Goal: Task Accomplishment & Management: Complete application form

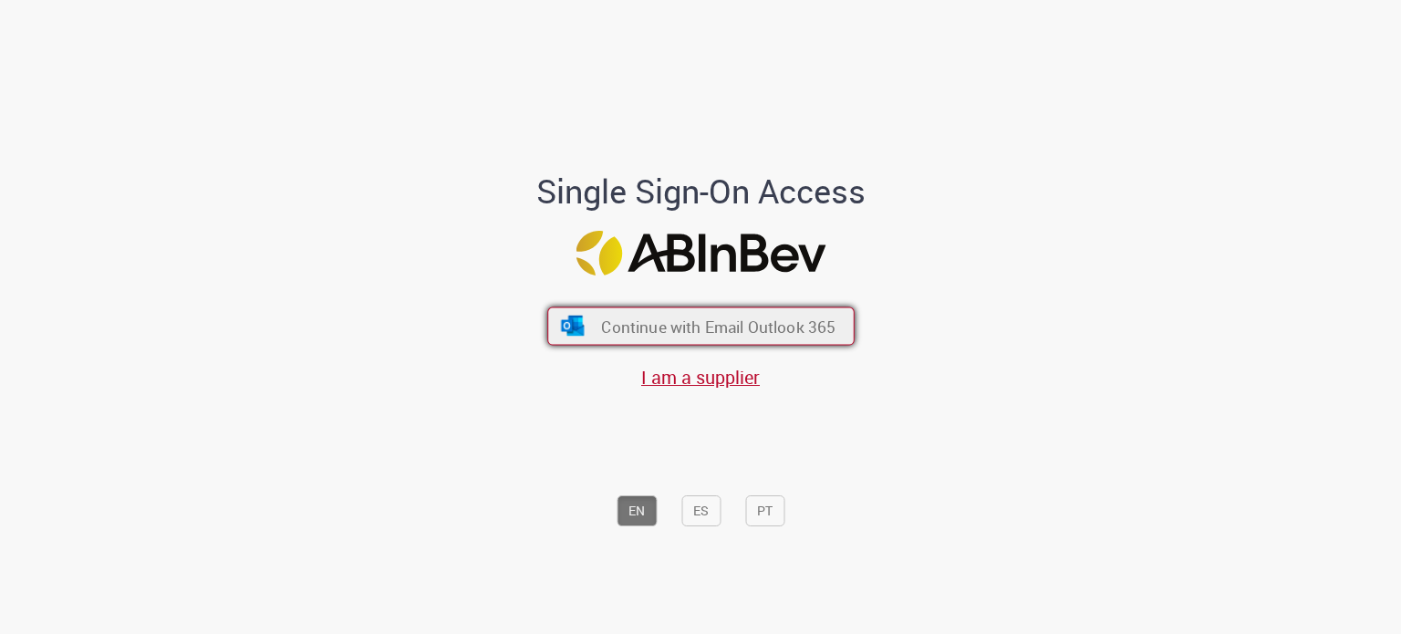
click at [681, 323] on span "Continue with Email Outlook 365" at bounding box center [718, 326] width 234 height 21
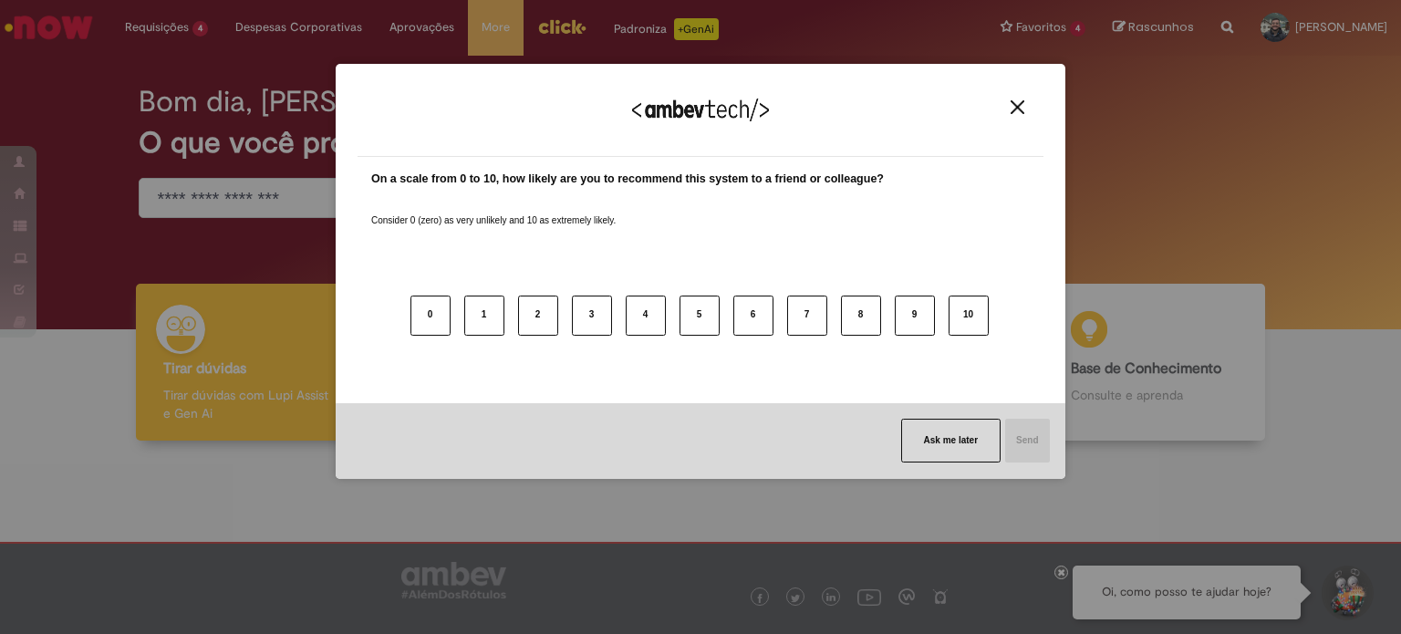
drag, startPoint x: 1005, startPoint y: 99, endPoint x: 1011, endPoint y: 111, distance: 13.5
click at [1005, 99] on button "Close" at bounding box center [1017, 107] width 25 height 16
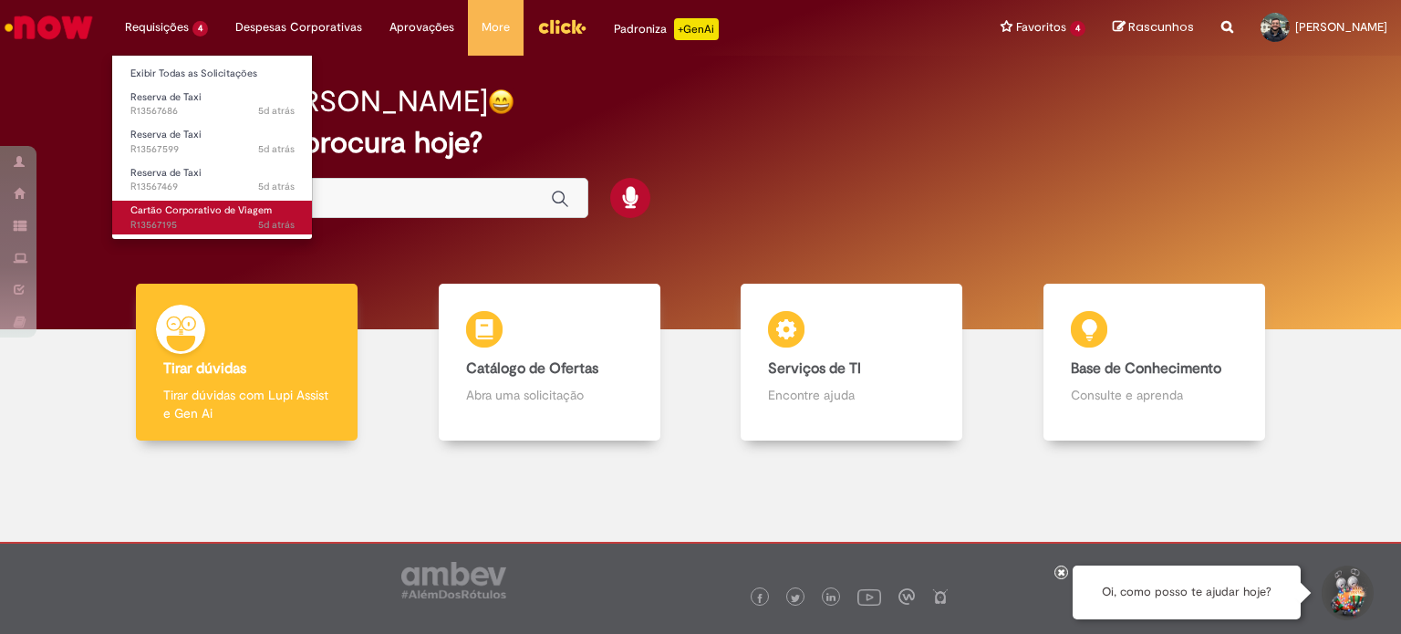
click at [174, 210] on span "Cartão Corporativo de Viagem" at bounding box center [200, 210] width 141 height 14
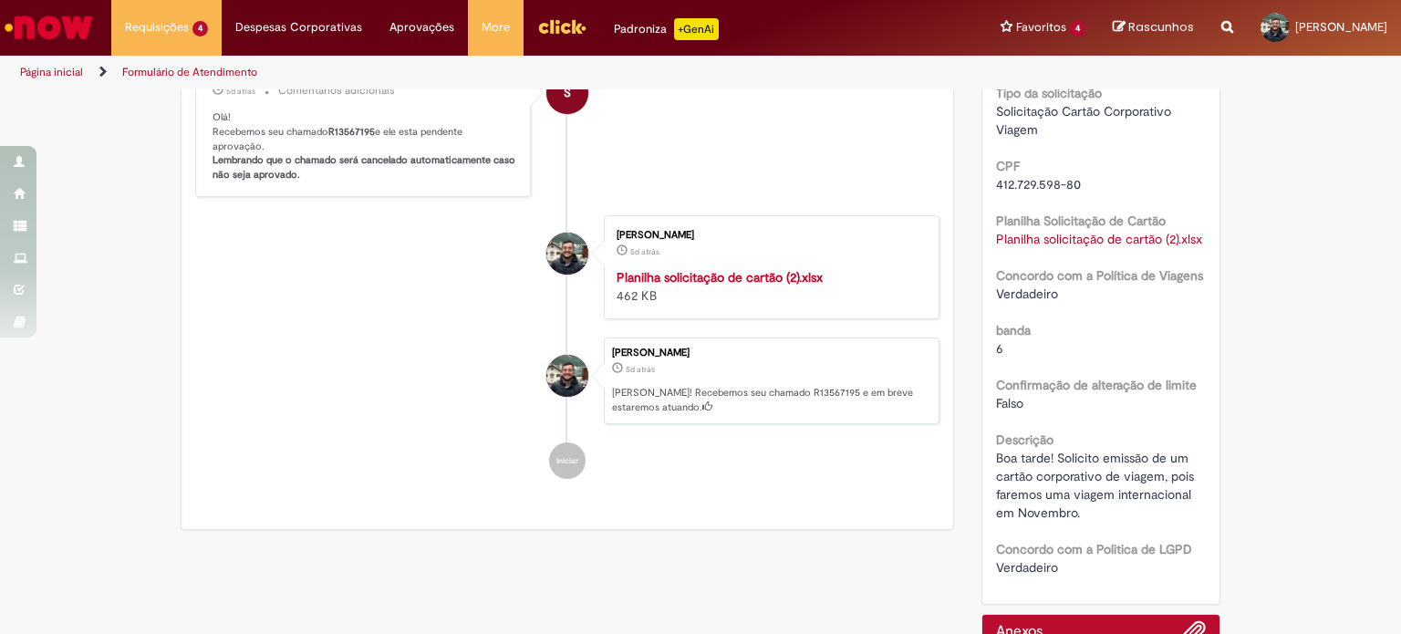
scroll to position [91, 0]
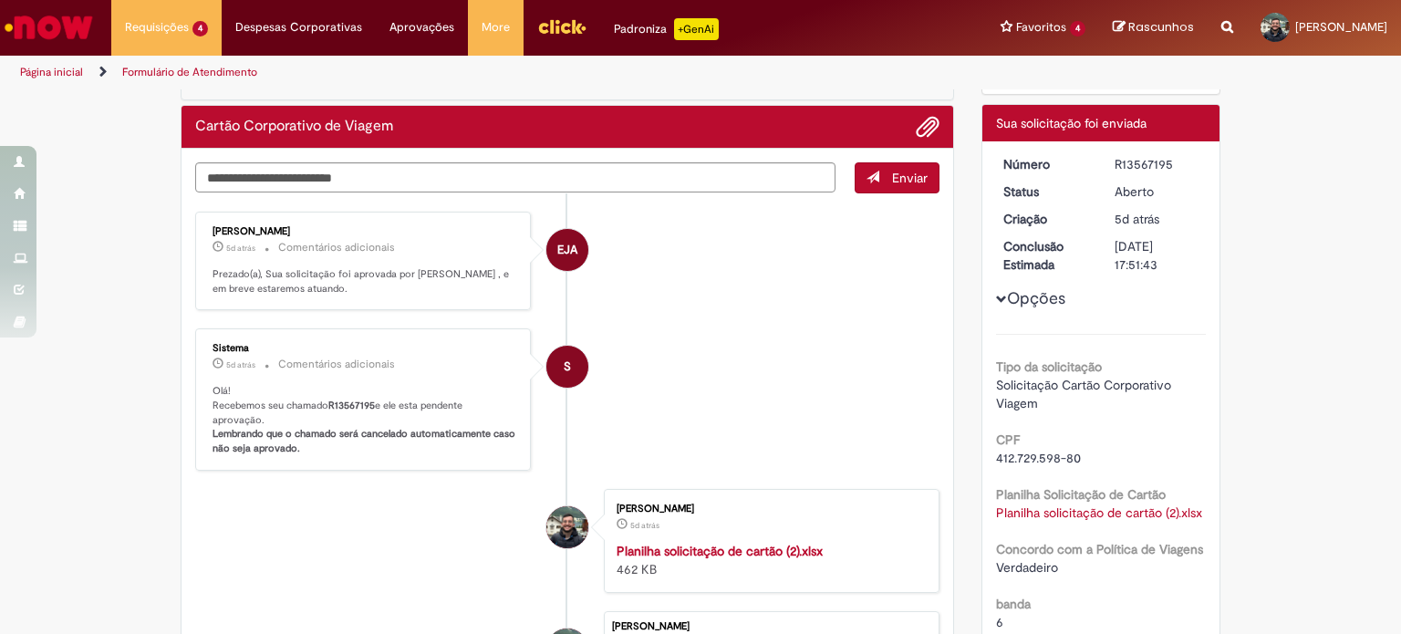
click at [1140, 158] on div "R13567195" at bounding box center [1156, 164] width 85 height 18
copy div "R13567195"
click at [755, 291] on li "EJA [PERSON_NAME] 5d atrás 5 dias atrás Comentários adicionais Prezado(a), Sua …" at bounding box center [567, 261] width 744 height 99
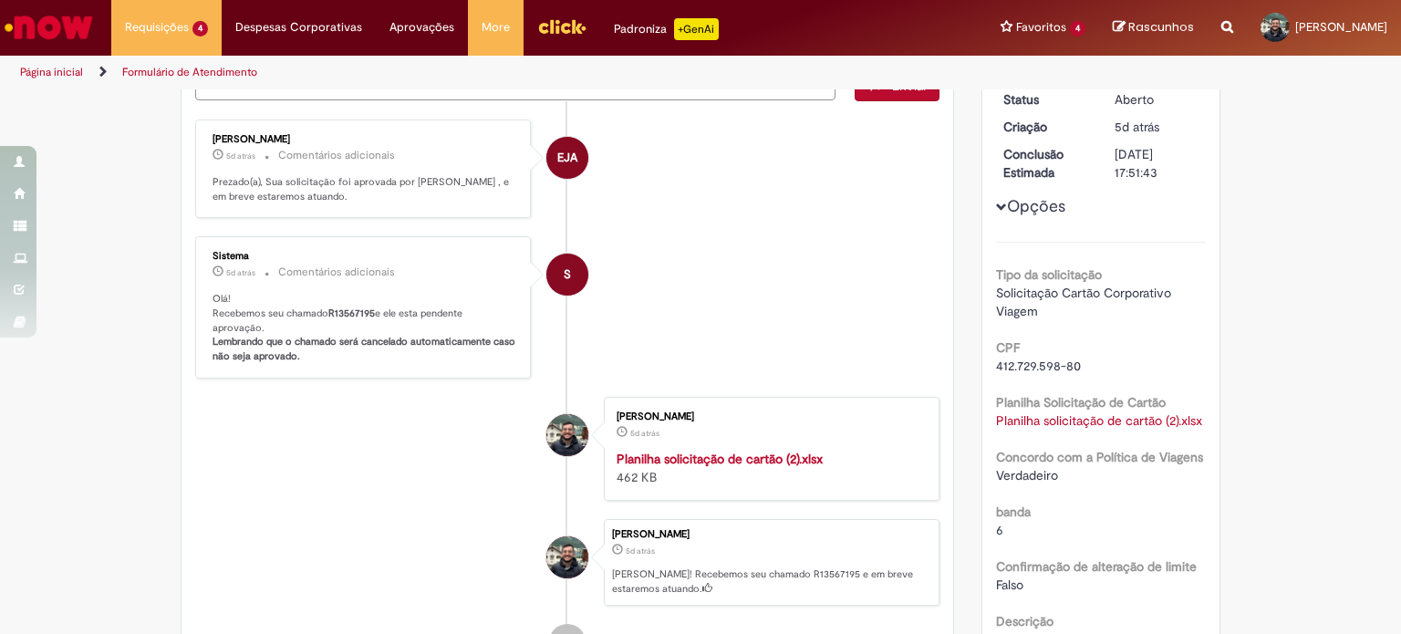
scroll to position [0, 0]
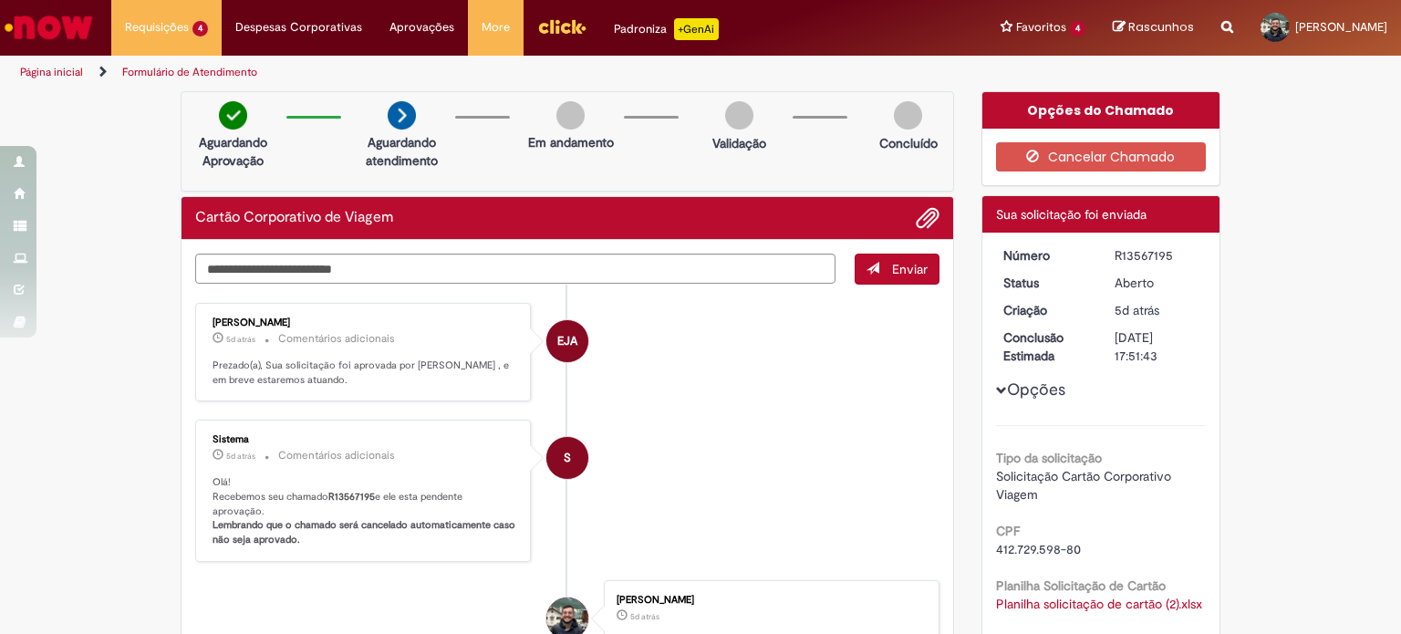
click at [106, 167] on div "Verificar Código de Barras Aguardando Aprovação Aguardando atendimento Em andam…" at bounding box center [700, 610] width 1401 height 1038
click at [714, 395] on li "EJA [PERSON_NAME] 5d atrás 5 dias atrás Comentários adicionais Prezado(a), Sua …" at bounding box center [567, 352] width 744 height 99
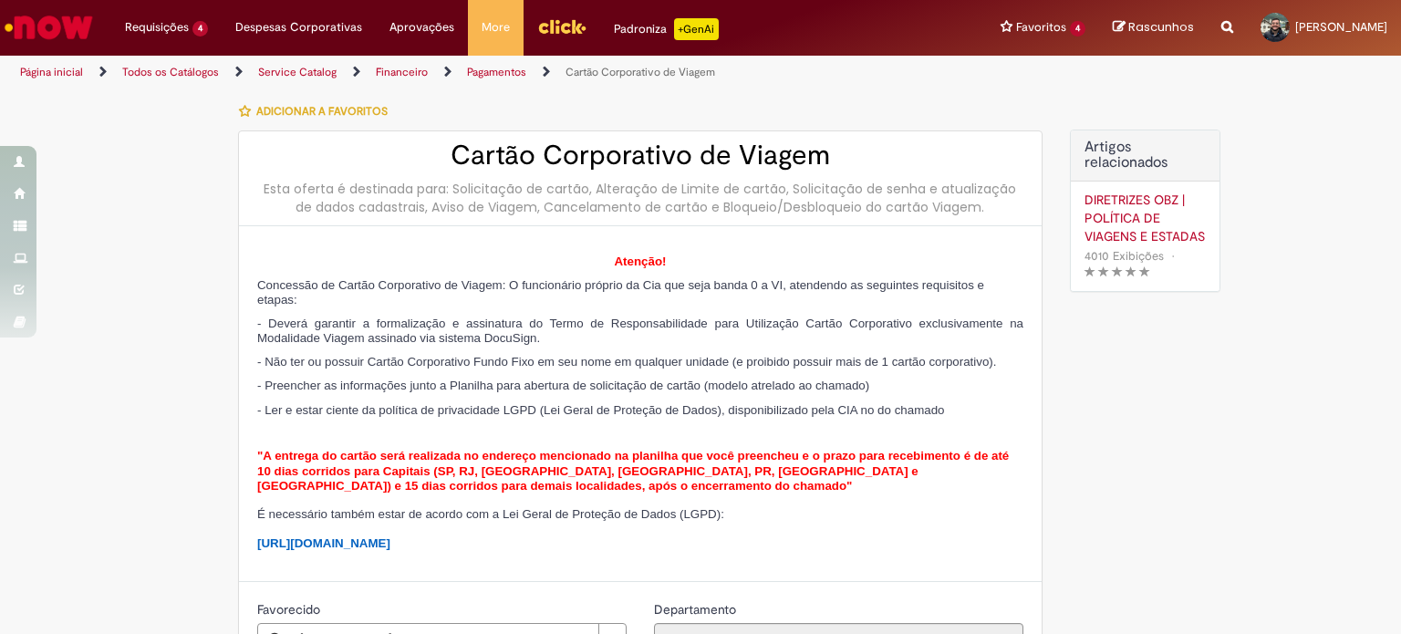
type input "**********"
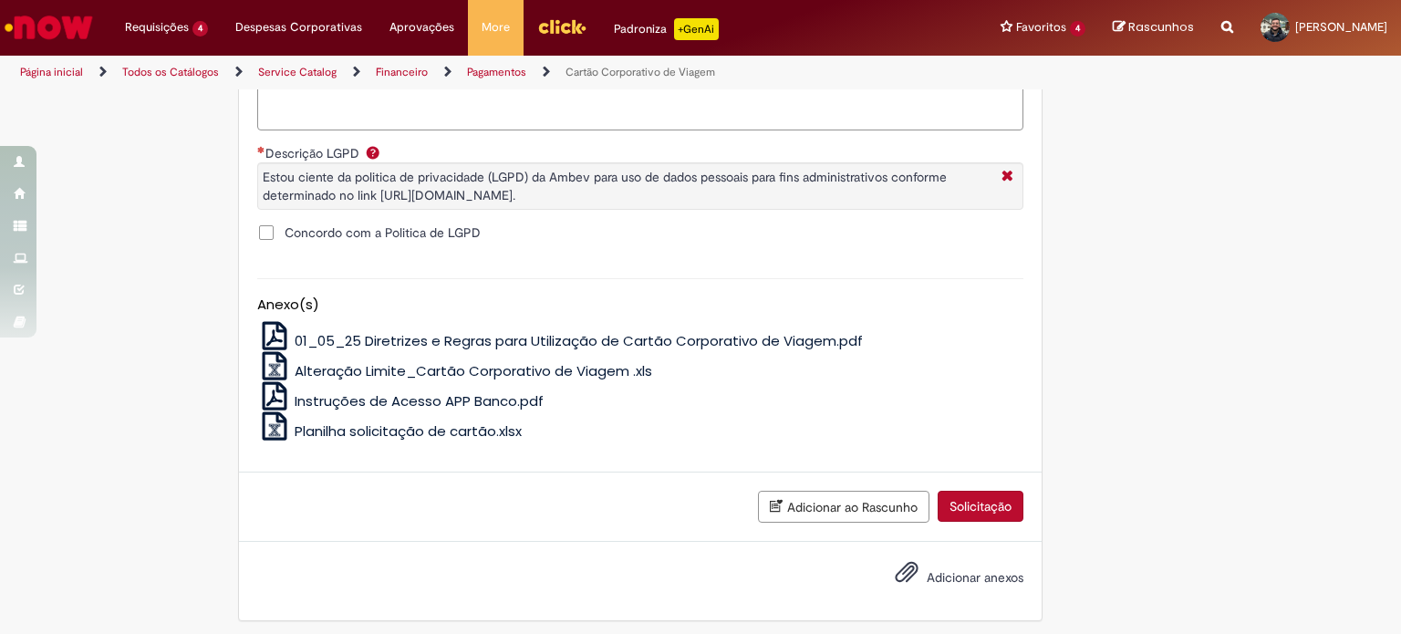
scroll to position [1031, 0]
